Goal: Information Seeking & Learning: Check status

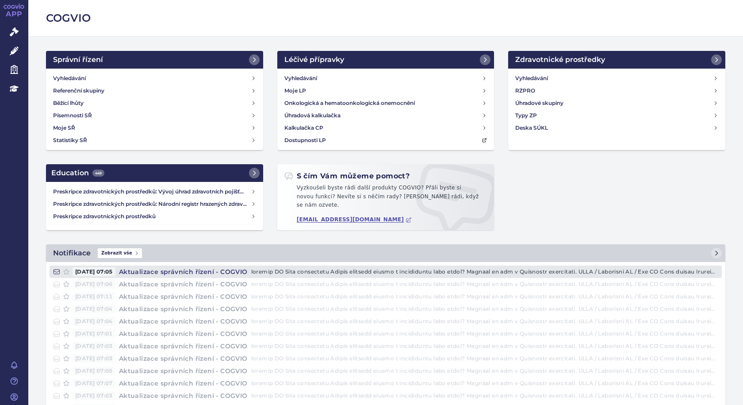
click at [328, 267] on p at bounding box center [484, 271] width 467 height 9
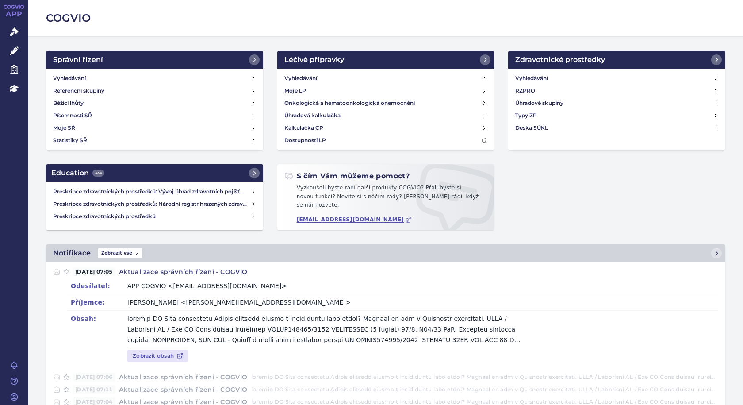
click at [15, 10] on link "APP" at bounding box center [14, 11] width 28 height 23
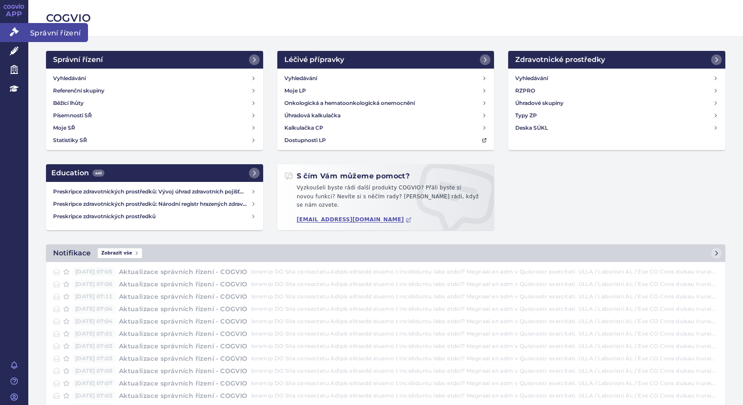
click at [63, 33] on span "Správní řízení" at bounding box center [58, 32] width 60 height 19
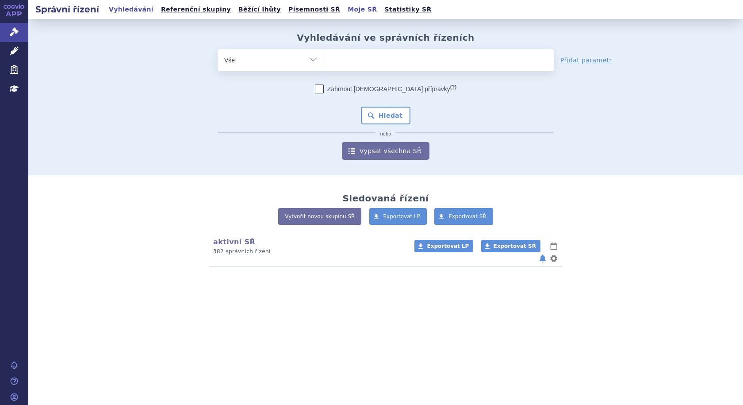
click at [345, 4] on link "Moje SŘ" at bounding box center [362, 10] width 35 height 12
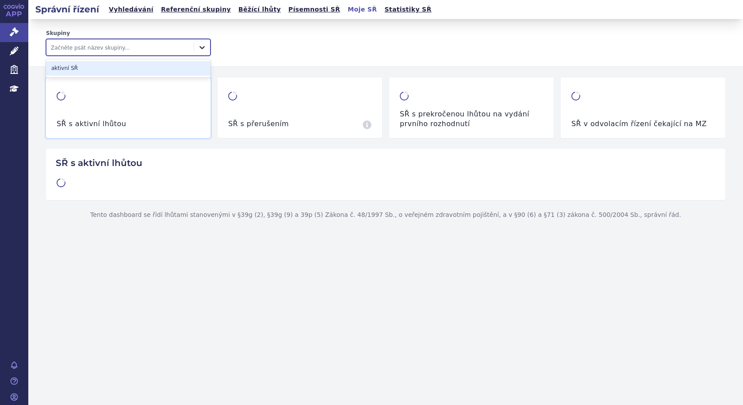
click at [204, 46] on icon at bounding box center [202, 47] width 9 height 9
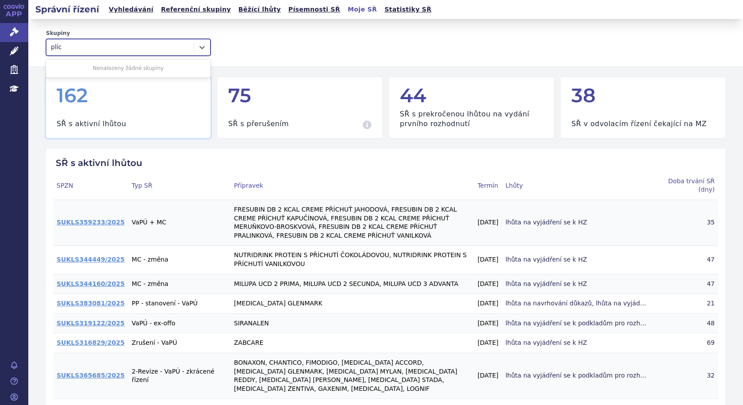
type input "plíce"
click at [205, 42] on div at bounding box center [202, 47] width 16 height 16
click at [91, 51] on div at bounding box center [120, 47] width 138 height 11
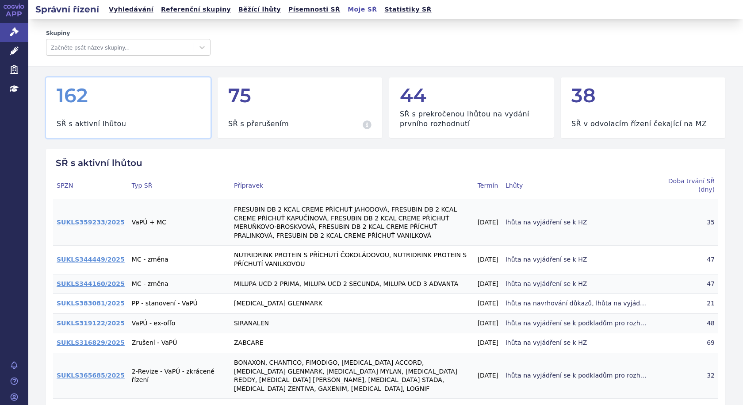
click at [268, 47] on div "Skupiny Začněte psát název skupiny..." at bounding box center [385, 43] width 679 height 26
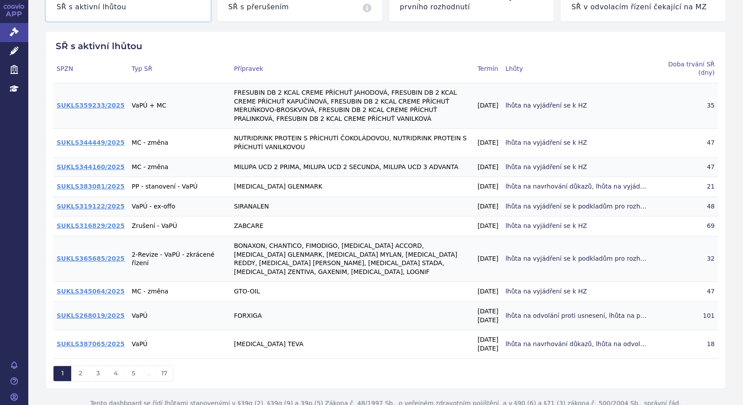
scroll to position [132, 0]
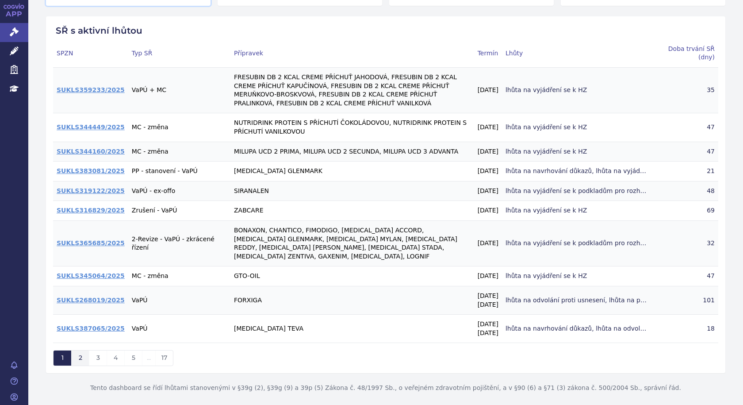
click at [80, 353] on span "2" at bounding box center [81, 357] width 4 height 8
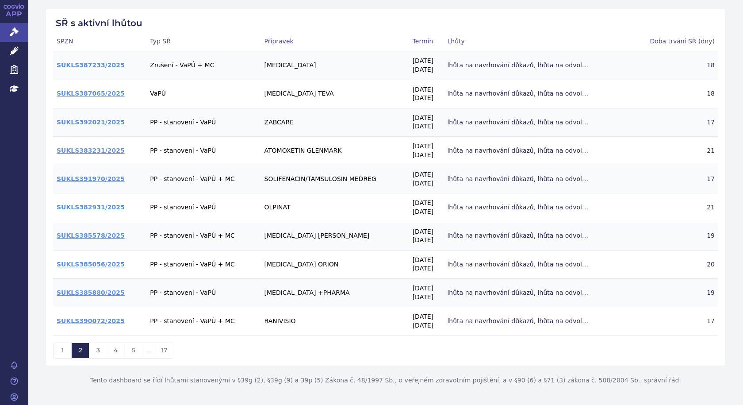
scroll to position [141, 0]
click at [98, 352] on span "3" at bounding box center [98, 349] width 4 height 8
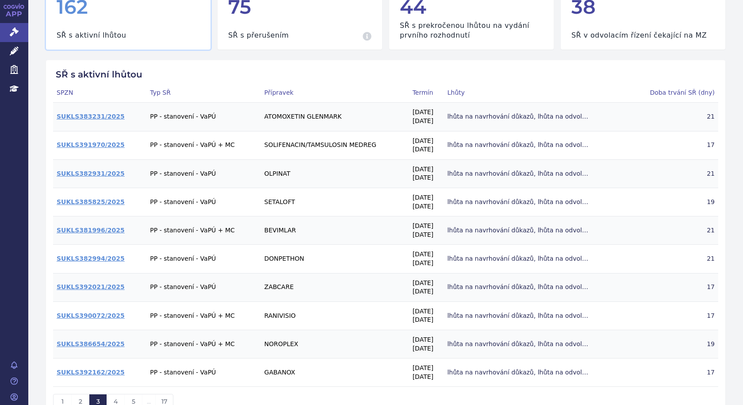
scroll to position [141, 0]
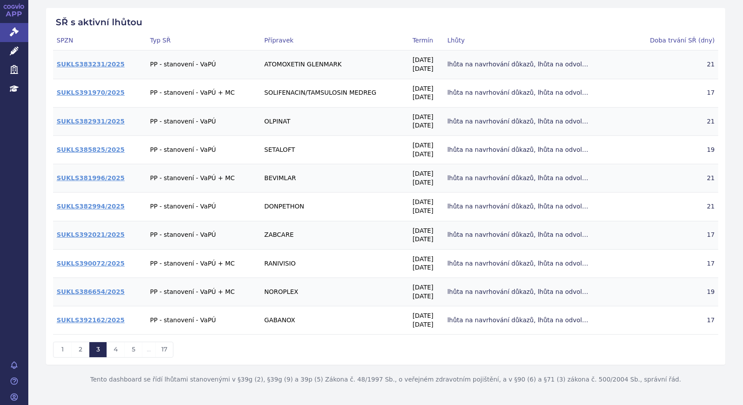
click at [115, 348] on span "4" at bounding box center [116, 349] width 4 height 8
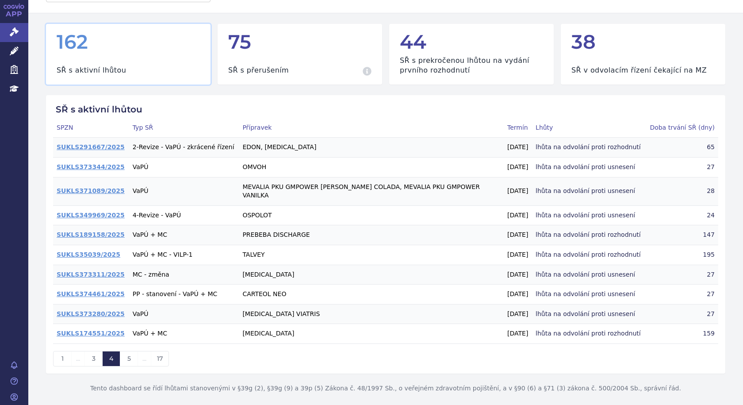
scroll to position [54, 0]
click at [129, 354] on span "5" at bounding box center [129, 358] width 4 height 8
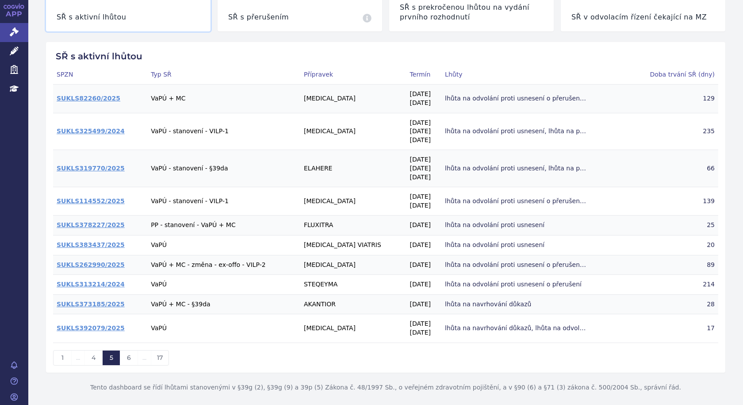
scroll to position [115, 0]
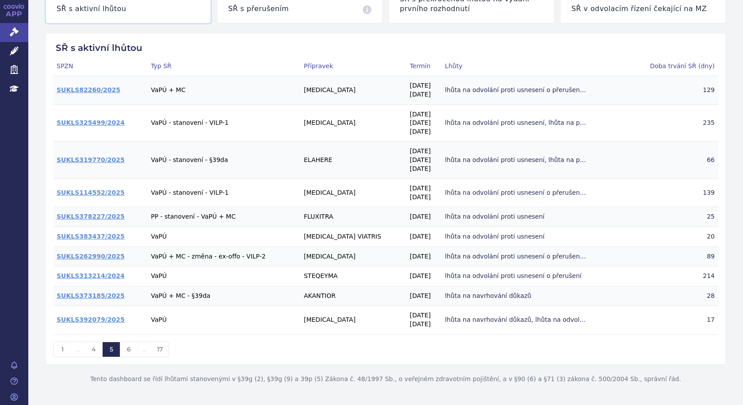
click at [306, 294] on p "AKANTIOR" at bounding box center [353, 295] width 99 height 9
click at [92, 290] on td "SUKLS373185/2025" at bounding box center [100, 296] width 94 height 20
click at [93, 299] on link "SUKLS373185/2025" at bounding box center [91, 295] width 68 height 7
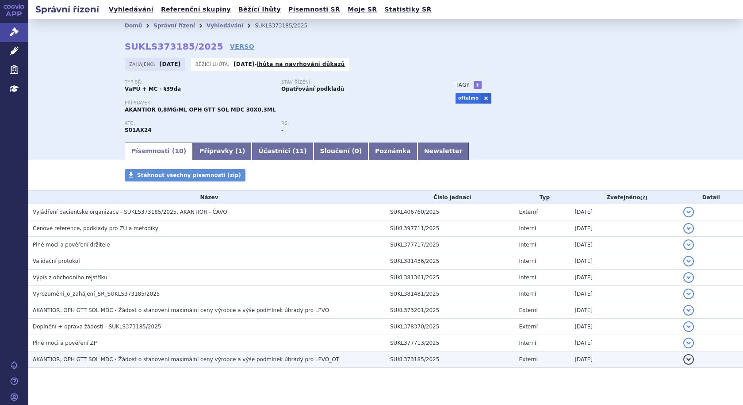
click at [54, 361] on span "AKANTIOR, OPH GTT SOL MDC - Žádost o stanovení maximální ceny výrobce a výše po…" at bounding box center [186, 359] width 307 height 6
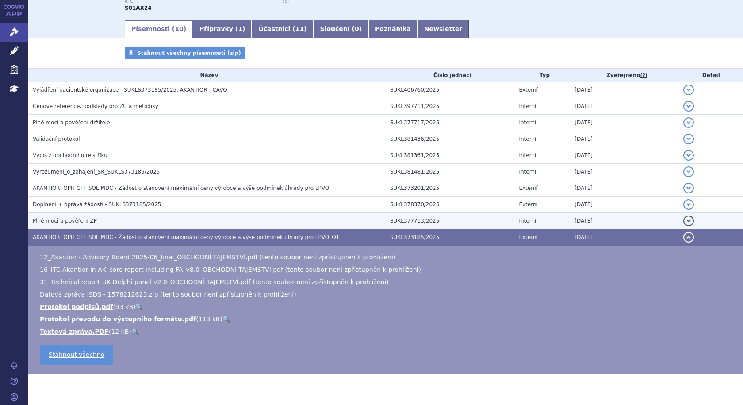
scroll to position [133, 0]
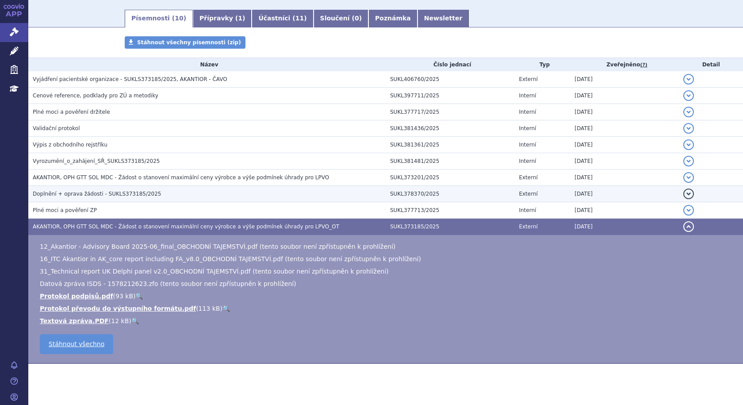
click at [95, 193] on span "Doplnění + oprava žádosti - SUKLS373185/2025" at bounding box center [97, 194] width 128 height 6
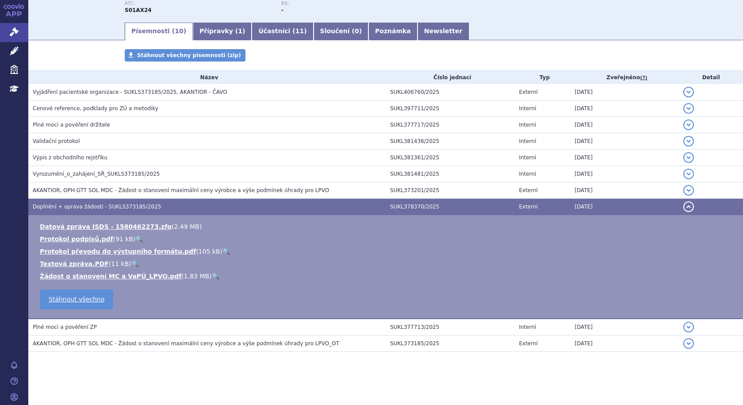
scroll to position [120, 0]
